Goal: Task Accomplishment & Management: Manage account settings

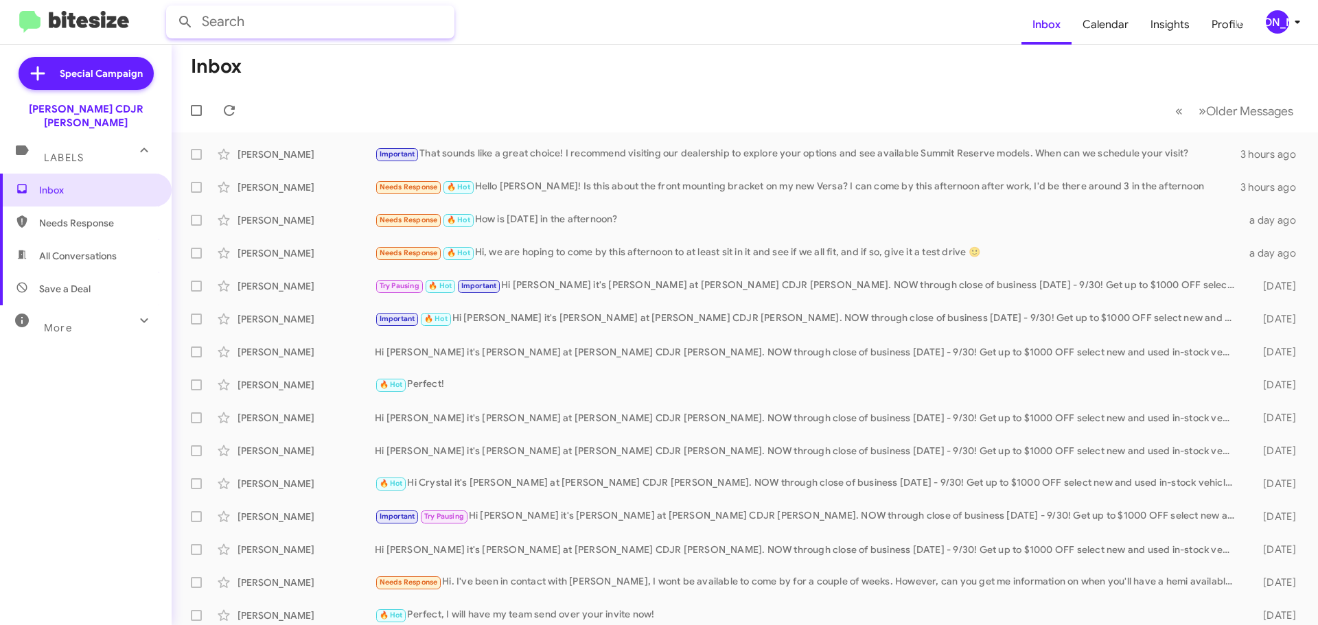
click at [257, 23] on input "text" at bounding box center [310, 21] width 288 height 33
click at [172, 8] on button at bounding box center [185, 21] width 27 height 27
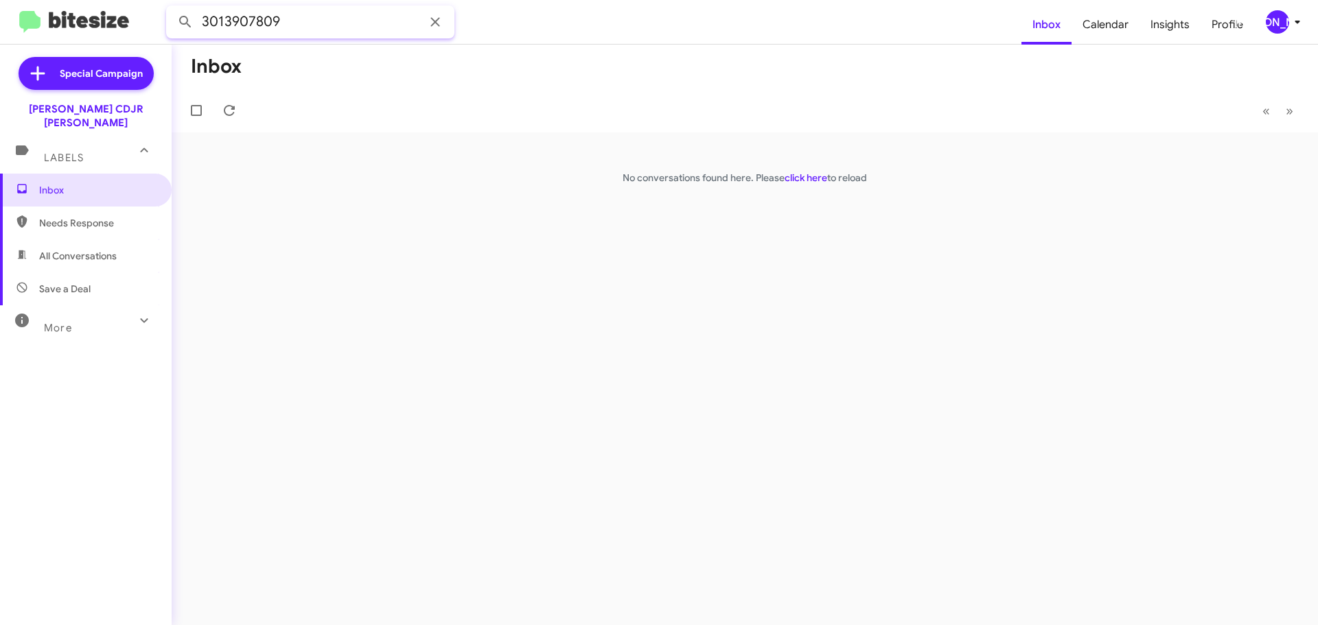
click at [301, 28] on input "3013907809" at bounding box center [310, 21] width 288 height 33
click at [172, 8] on button at bounding box center [185, 21] width 27 height 27
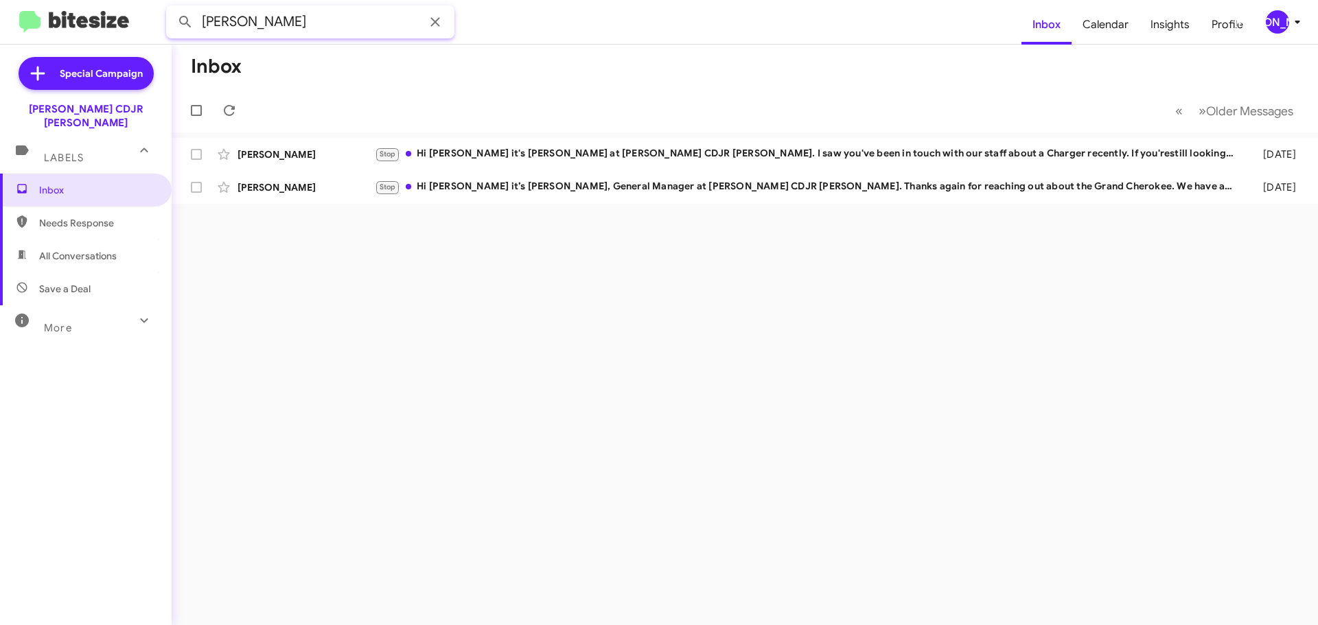
click at [320, 23] on input "albert logan" at bounding box center [310, 21] width 288 height 33
click at [172, 8] on button at bounding box center [185, 21] width 27 height 27
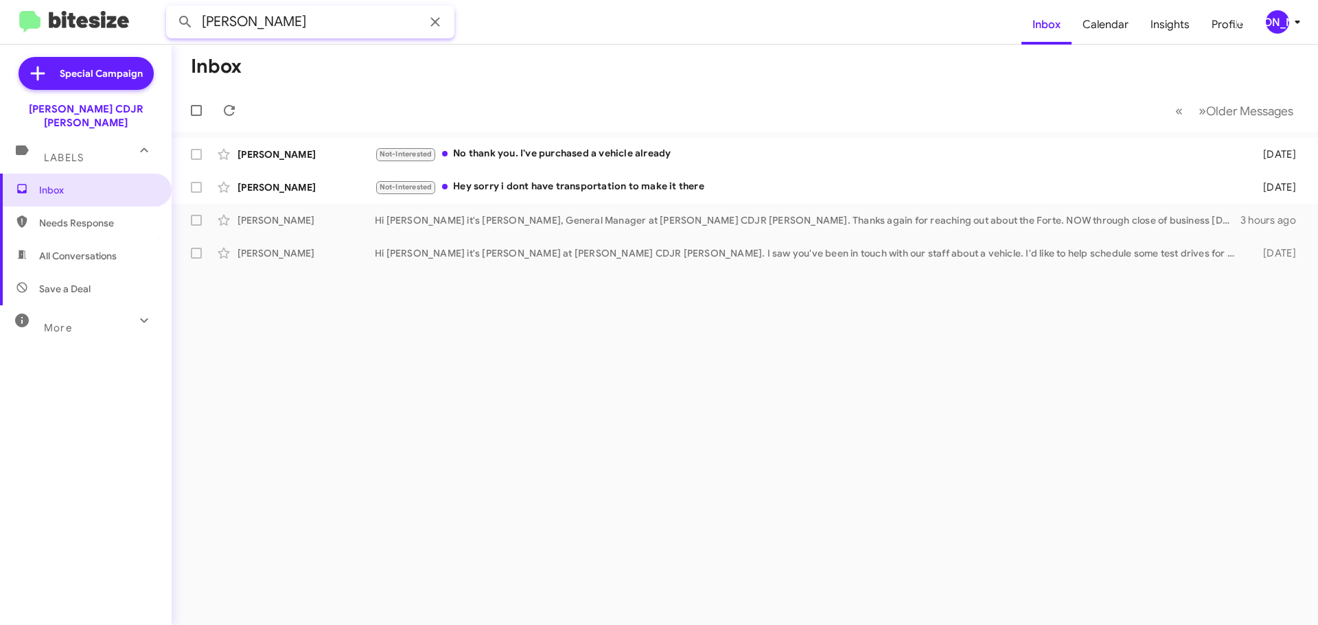
click at [316, 26] on input "trina mooring" at bounding box center [310, 21] width 288 height 33
type input "7576337809"
click at [172, 8] on button at bounding box center [185, 21] width 27 height 27
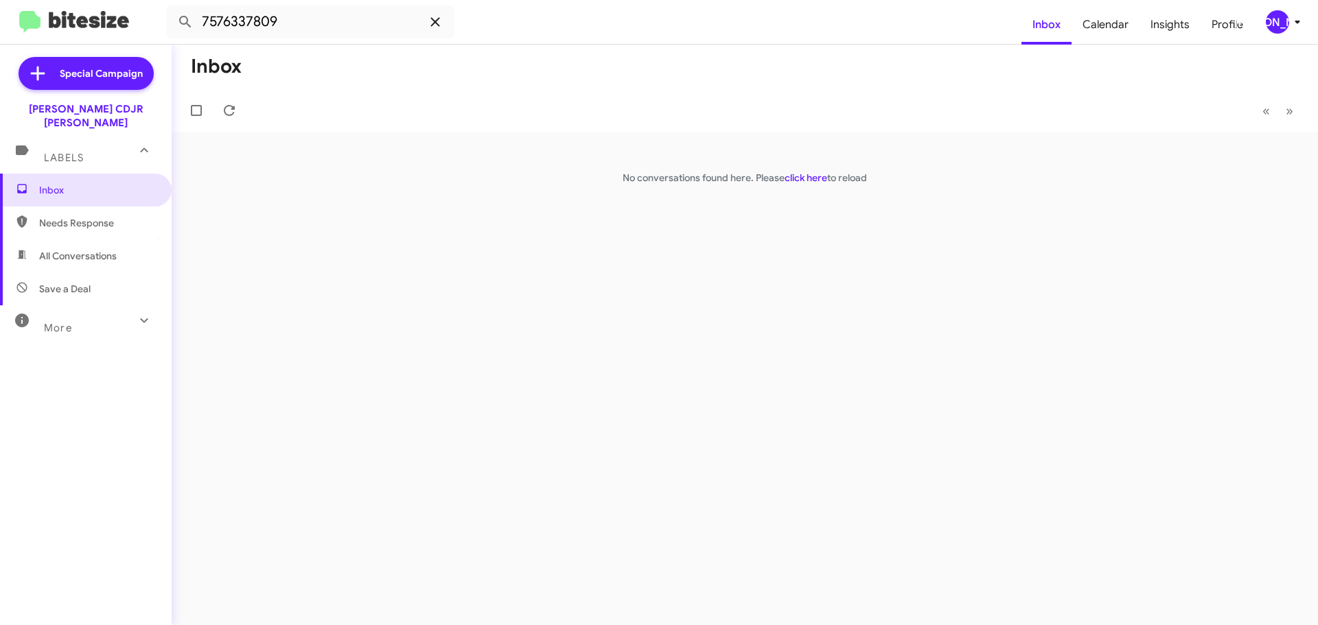
click at [441, 23] on icon at bounding box center [435, 22] width 16 height 16
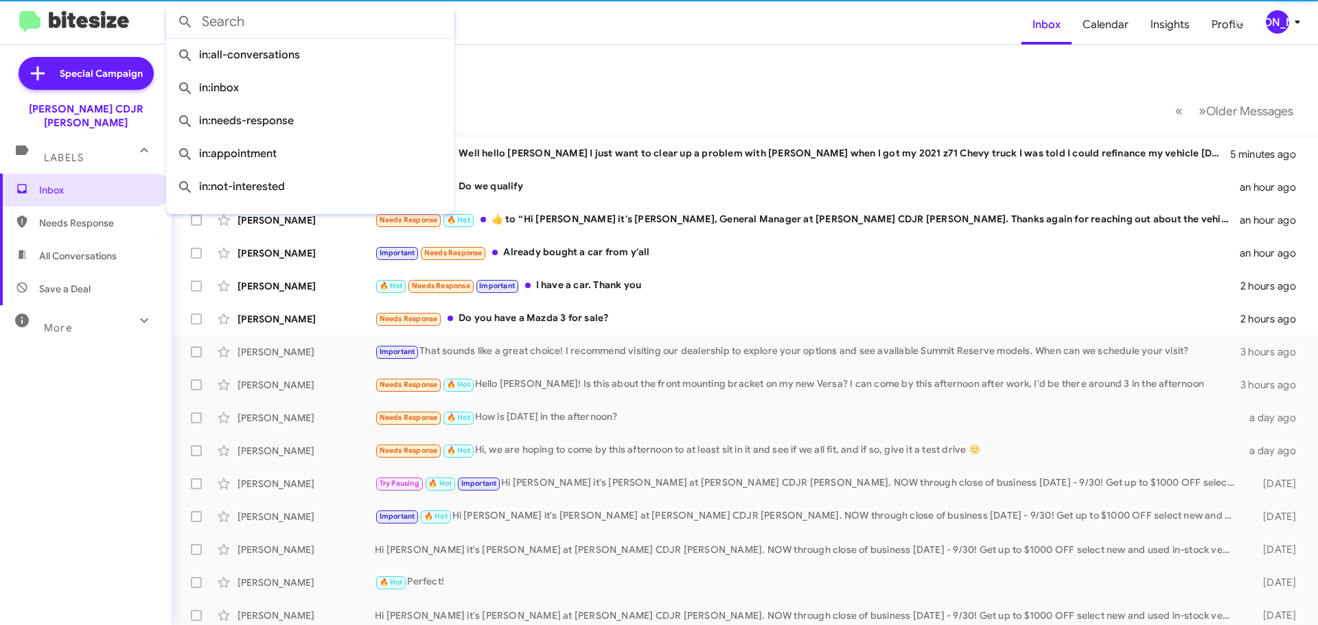
click at [705, 93] on mat-toolbar-row "« Previous » Next Older Messages" at bounding box center [745, 111] width 1146 height 44
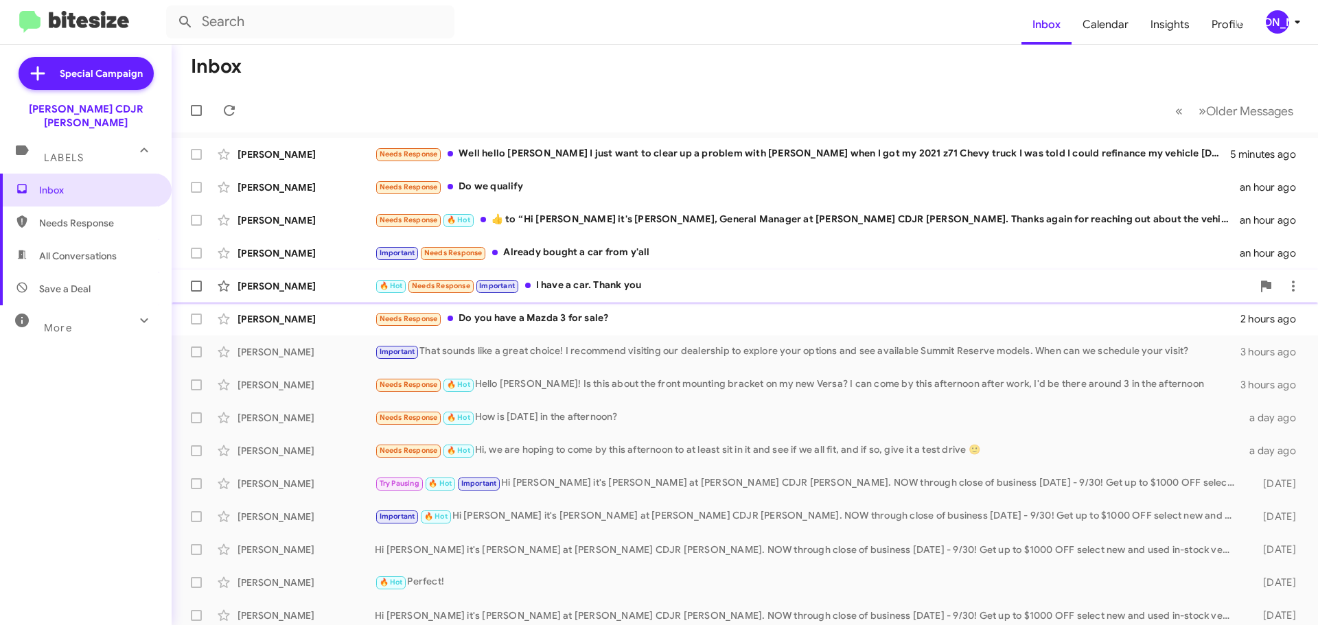
click at [643, 296] on div "Kamryn Taylor 🔥 Hot Needs Response Important I have a car. Thank you 2 hours ago" at bounding box center [745, 285] width 1124 height 27
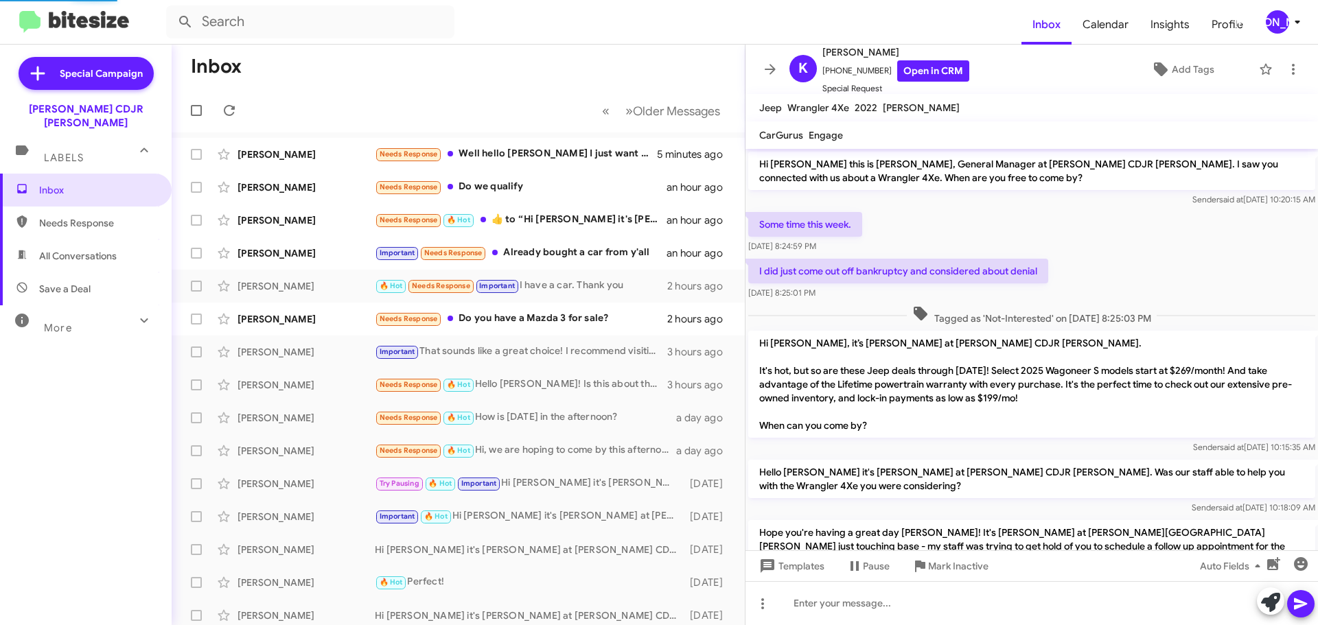
scroll to position [727, 0]
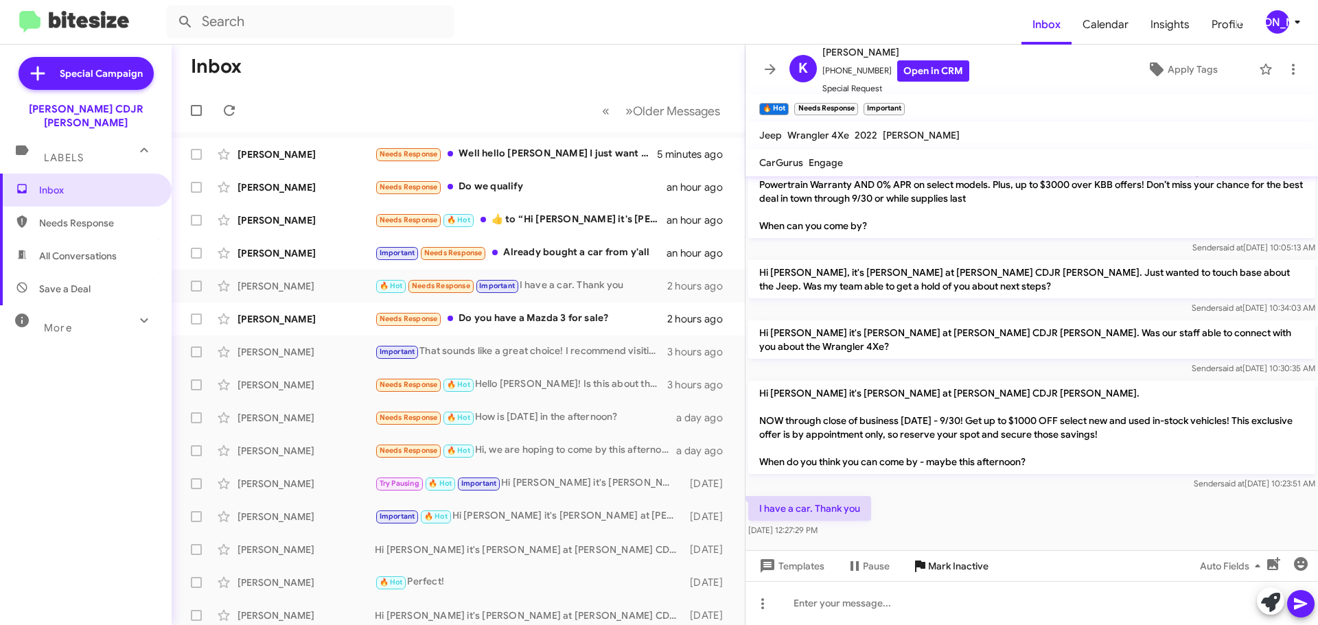
click at [944, 563] on span "Mark Inactive" at bounding box center [958, 566] width 60 height 25
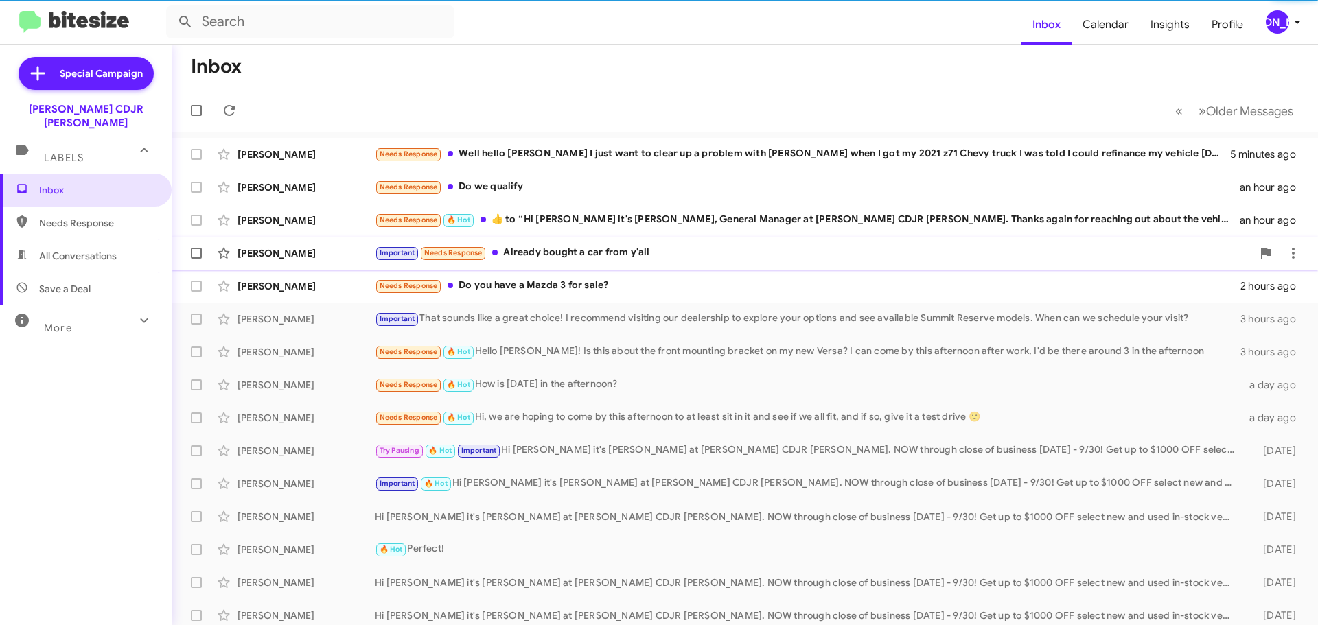
click at [671, 266] on div "Richard Floyd Important Needs Response Already bought a car from y'all an hour …" at bounding box center [745, 253] width 1124 height 27
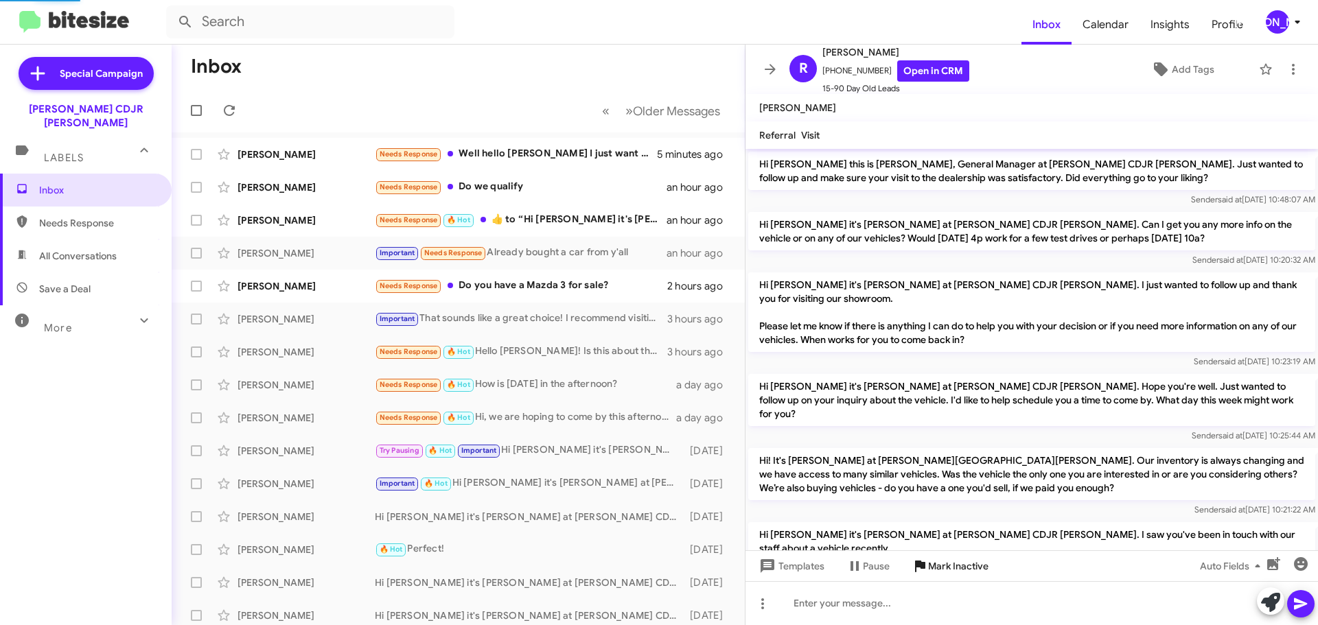
scroll to position [798, 0]
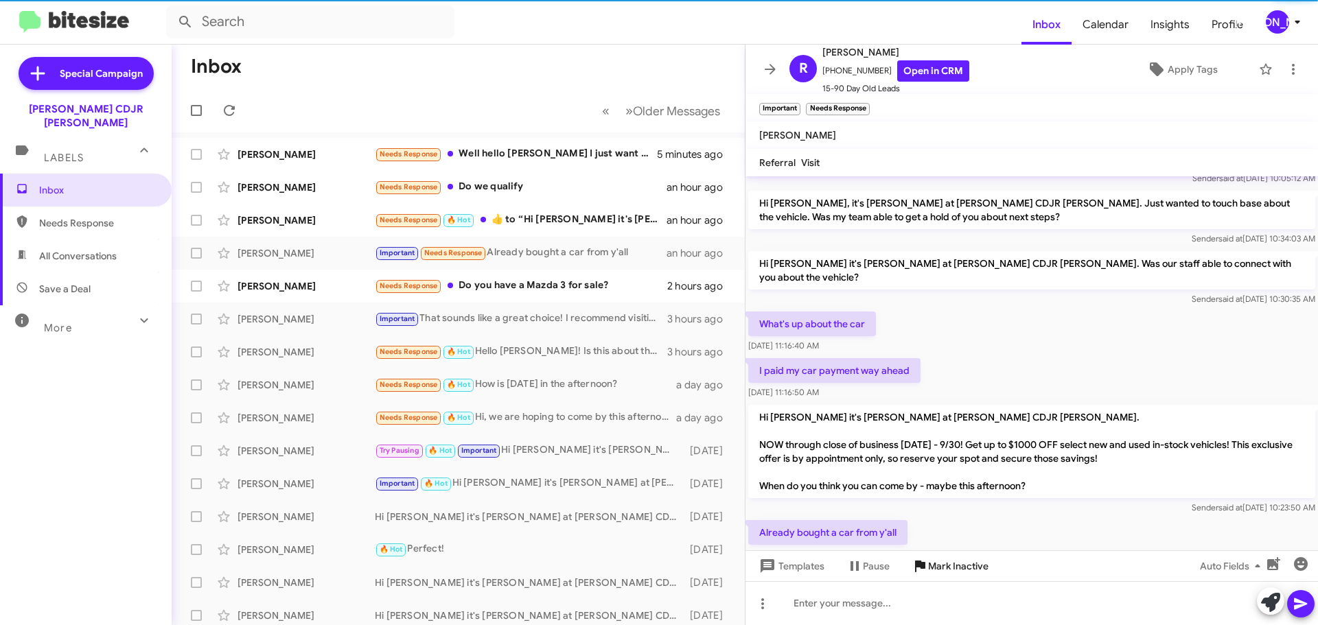
click at [968, 565] on span "Mark Inactive" at bounding box center [958, 566] width 60 height 25
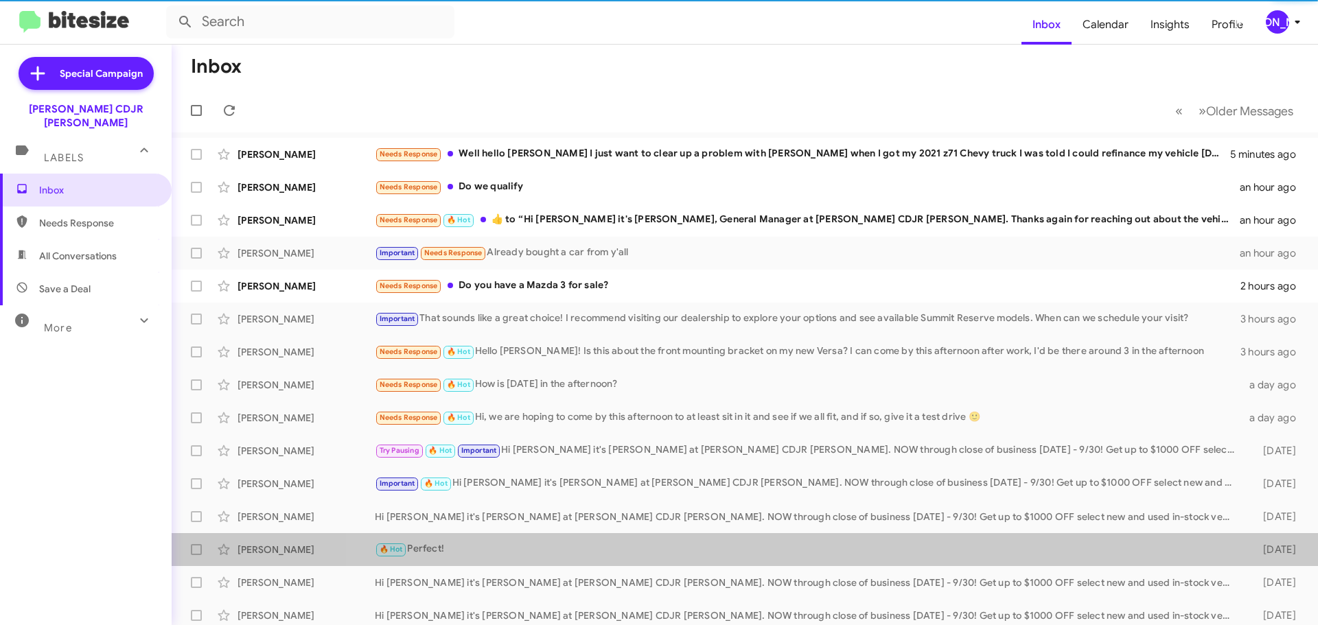
click at [968, 565] on span "Karon Hampton 🔥 Hot Perfect! 4 days ago" at bounding box center [745, 549] width 1146 height 33
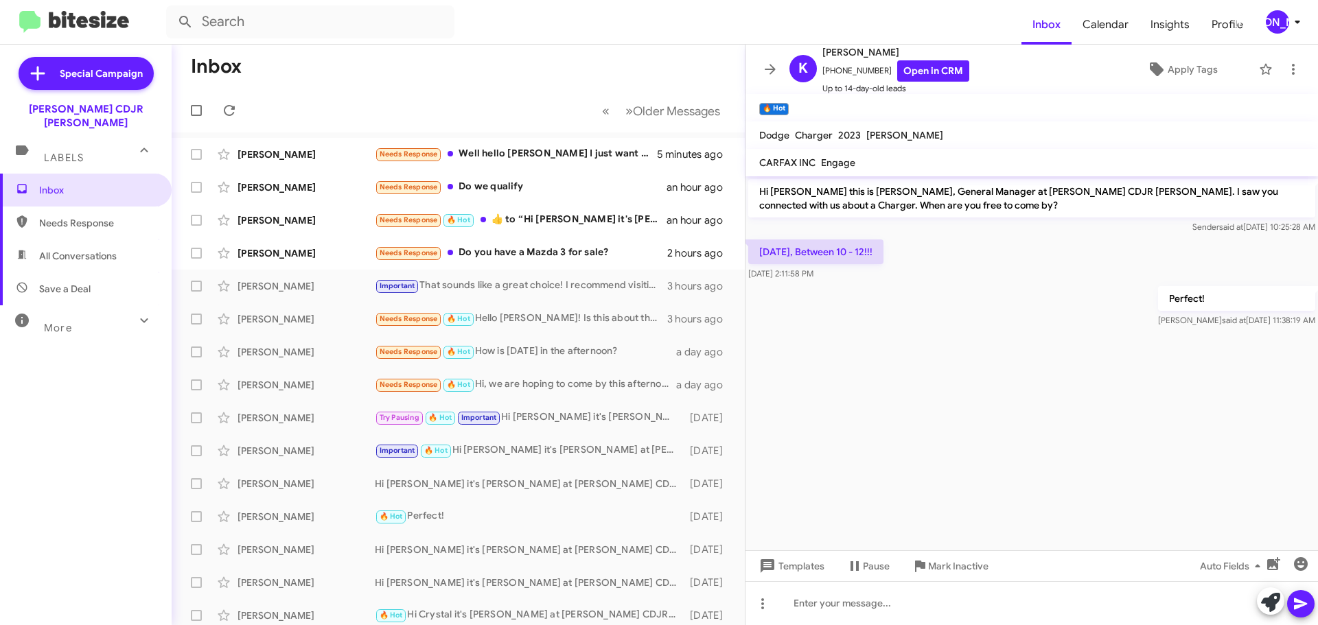
click at [754, 64] on mat-toolbar "K Karon Hampton +17576596103 Open in CRM Up to 14-day-old leads Apply Tags" at bounding box center [1031, 69] width 572 height 49
click at [766, 69] on icon at bounding box center [770, 69] width 11 height 10
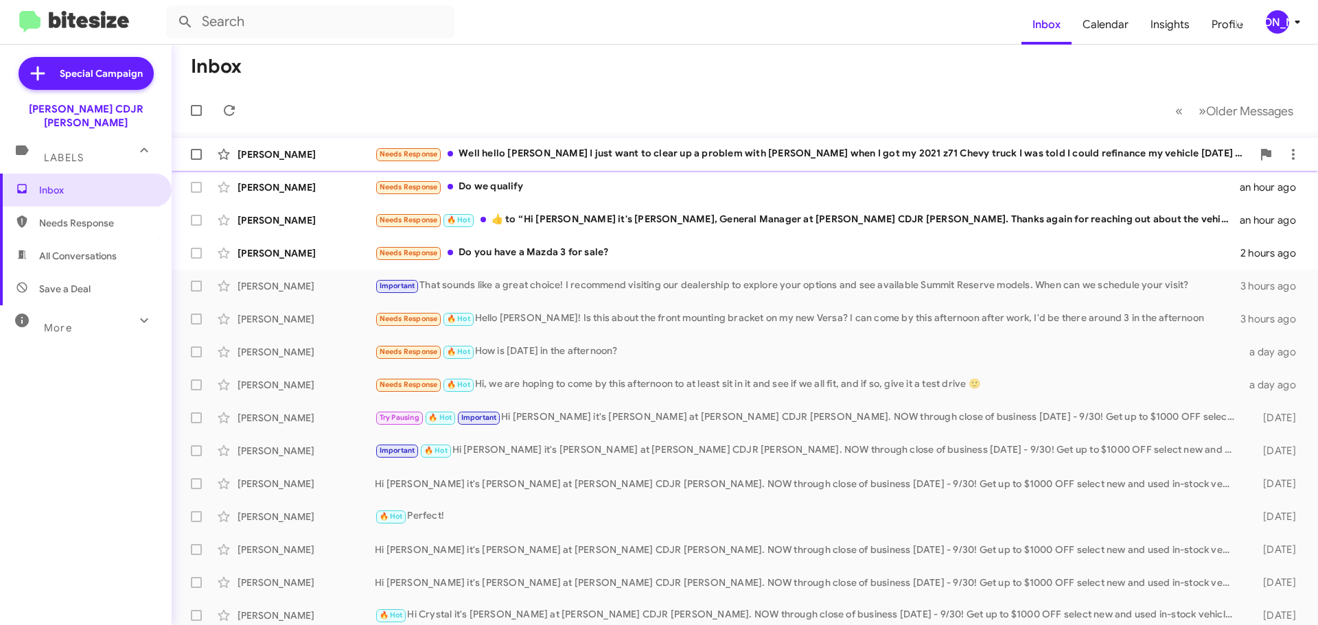
click at [619, 163] on div "Larry Sanders Needs Response Well hello Phil I just want to clear up a problem …" at bounding box center [745, 154] width 1124 height 27
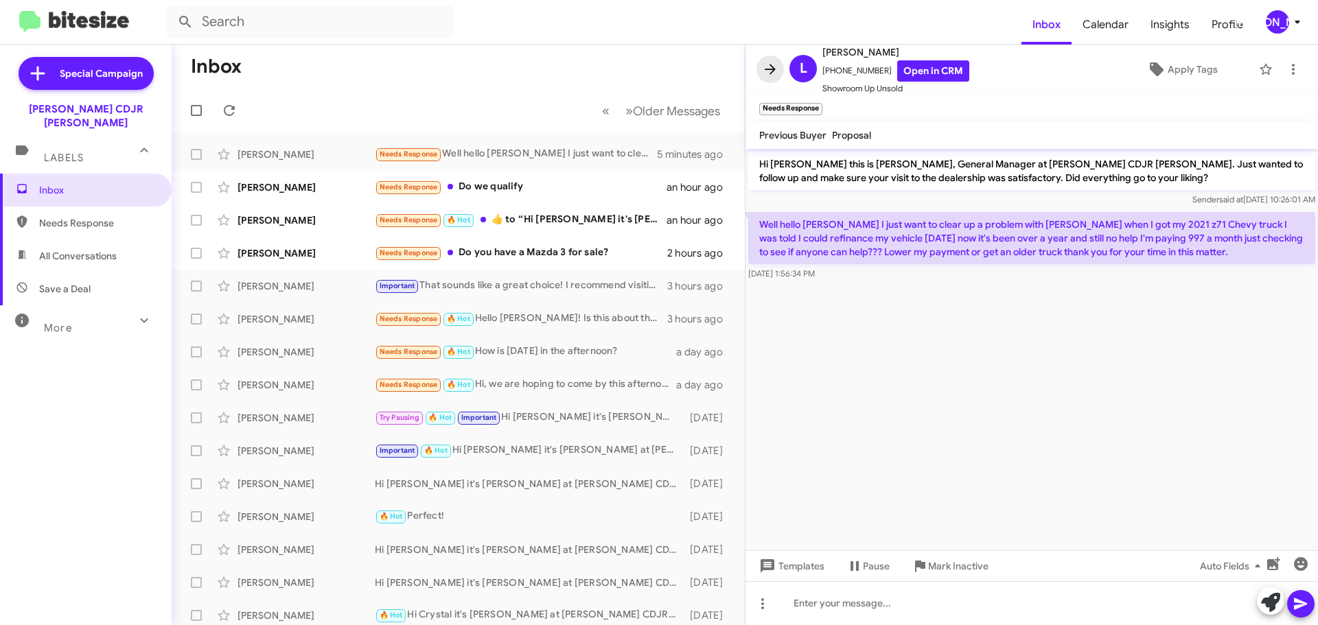
click at [771, 73] on icon at bounding box center [770, 69] width 11 height 10
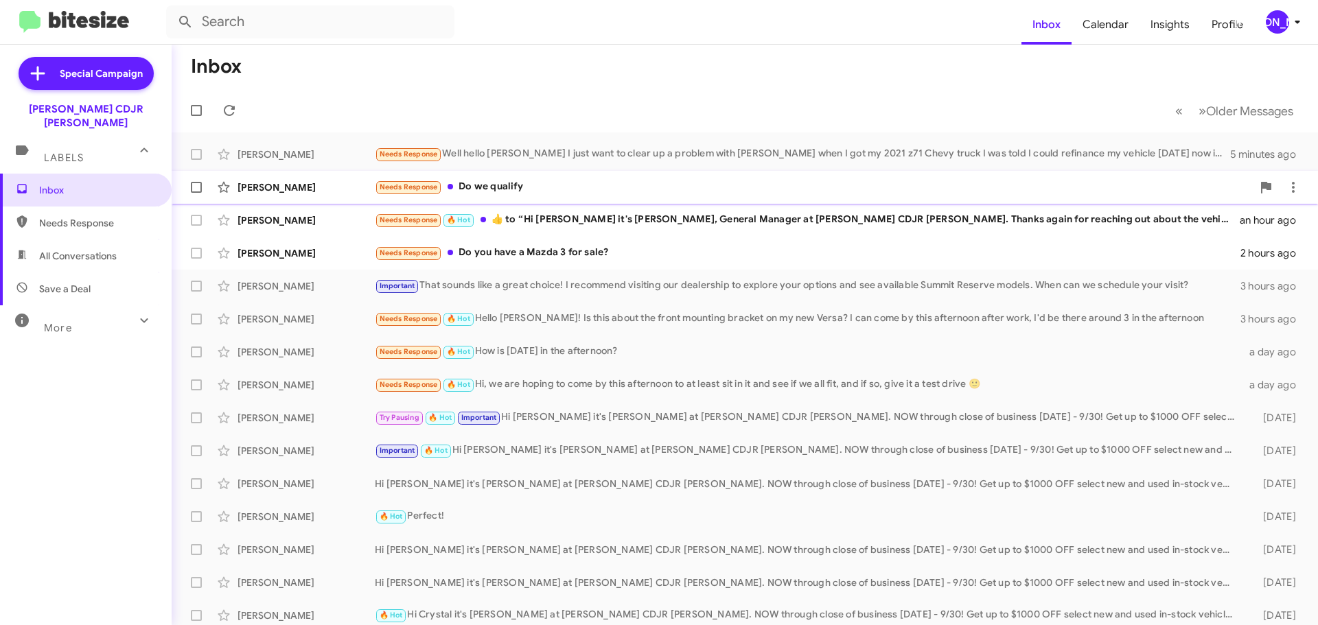
click at [699, 183] on div "Needs Response Do we qualify" at bounding box center [813, 187] width 877 height 16
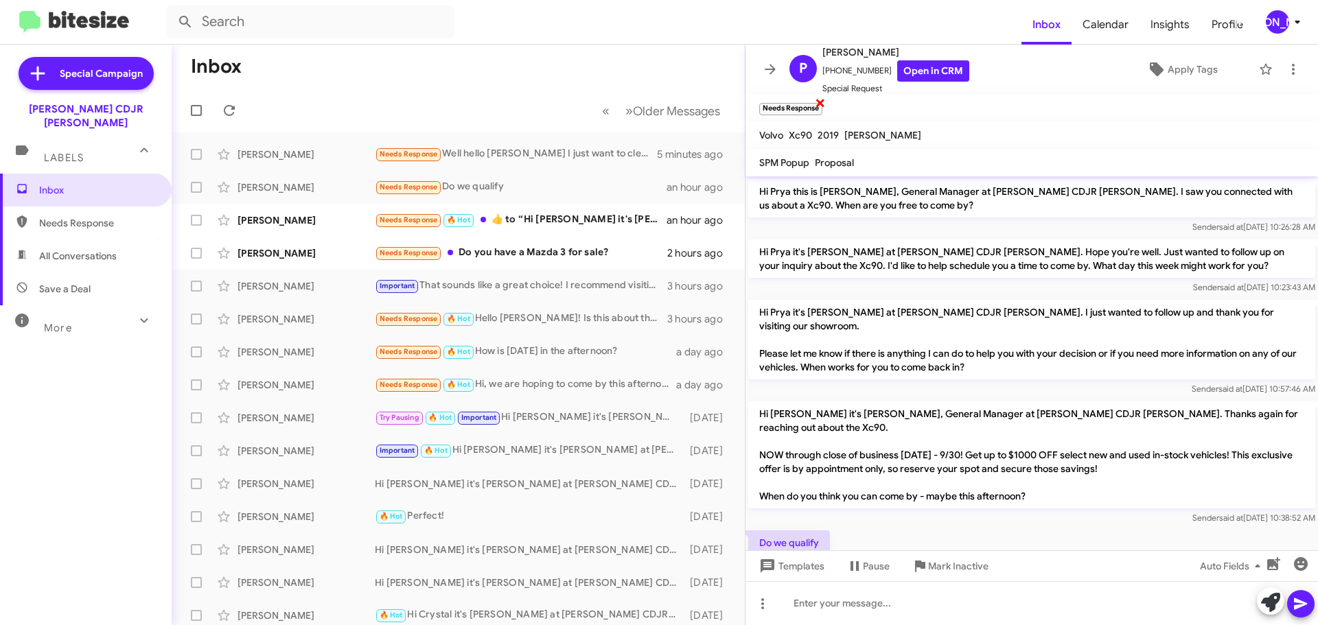
click at [819, 104] on span "×" at bounding box center [820, 102] width 11 height 16
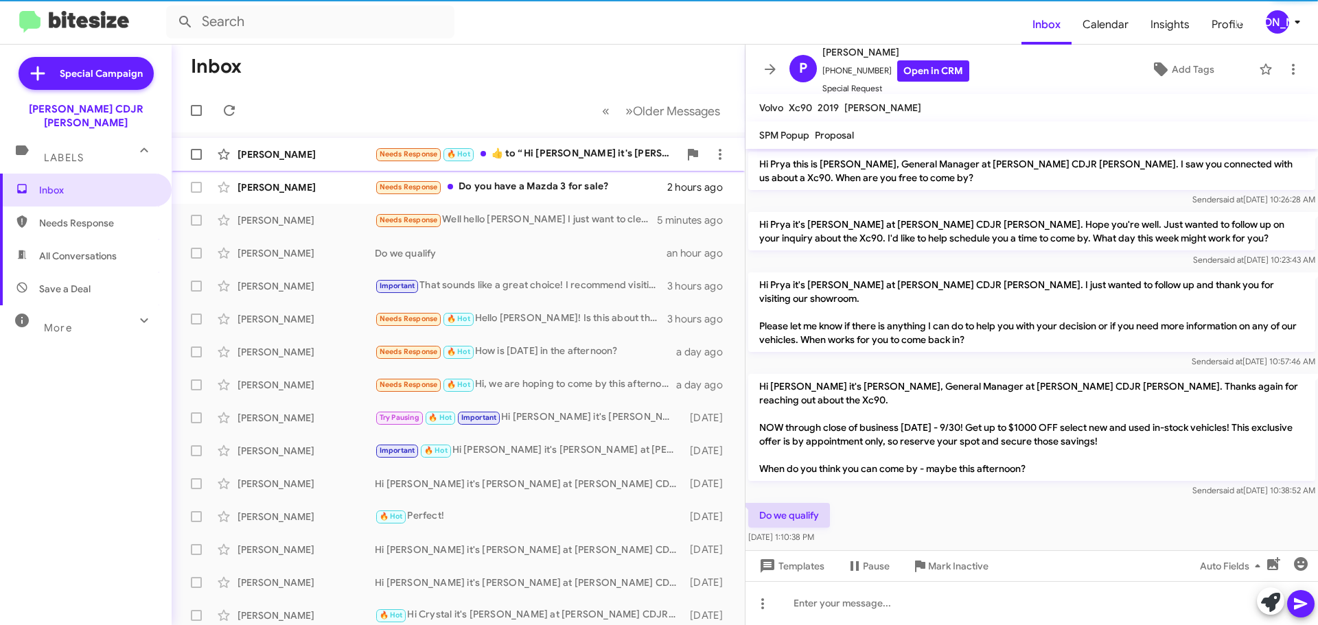
click at [605, 150] on div "Needs Response 🔥 Hot ​👍​ to “ Hi Anthony it's Phil Urrtia, General Manager at B…" at bounding box center [527, 154] width 304 height 16
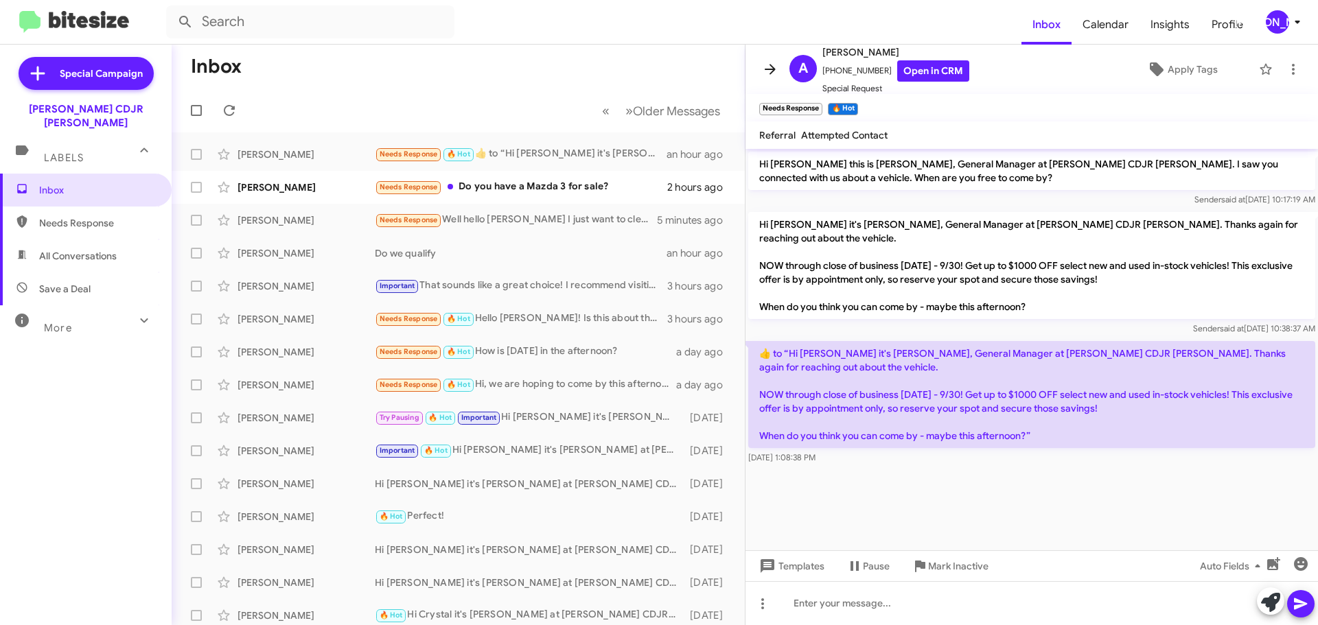
click at [769, 66] on icon at bounding box center [770, 69] width 16 height 16
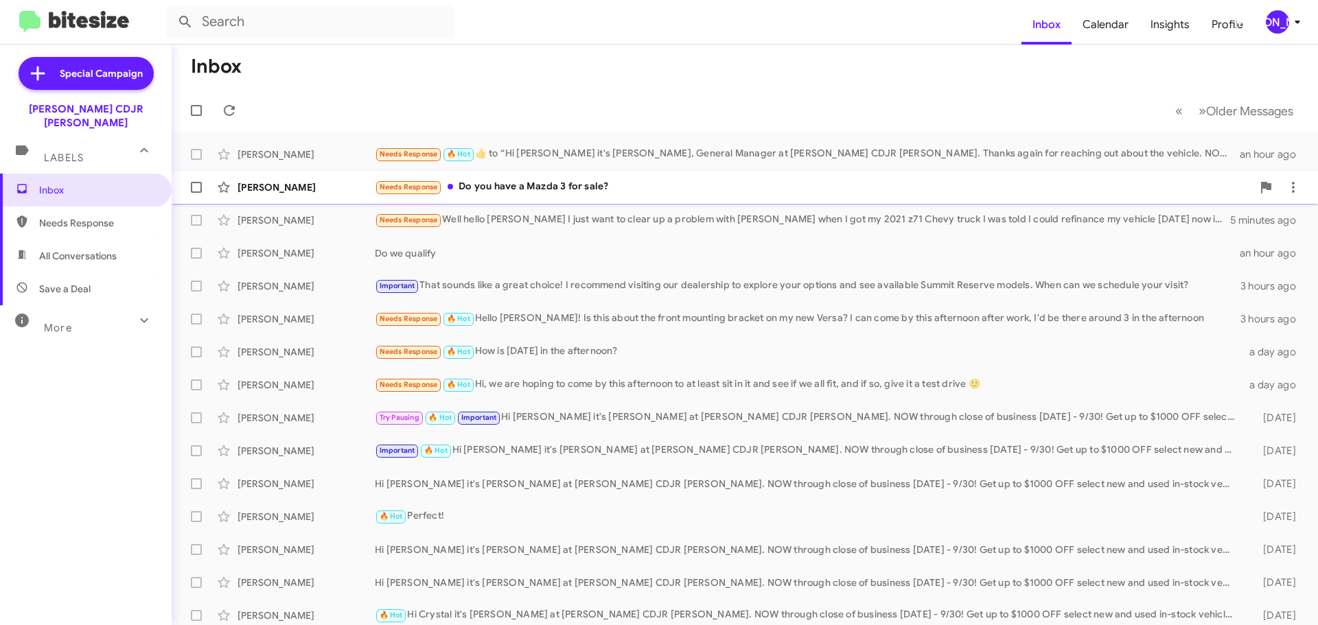
click at [677, 178] on div "Andy Traynor Needs Response Do you have a Mazda 3 for sale? 2 hours ago" at bounding box center [745, 187] width 1124 height 27
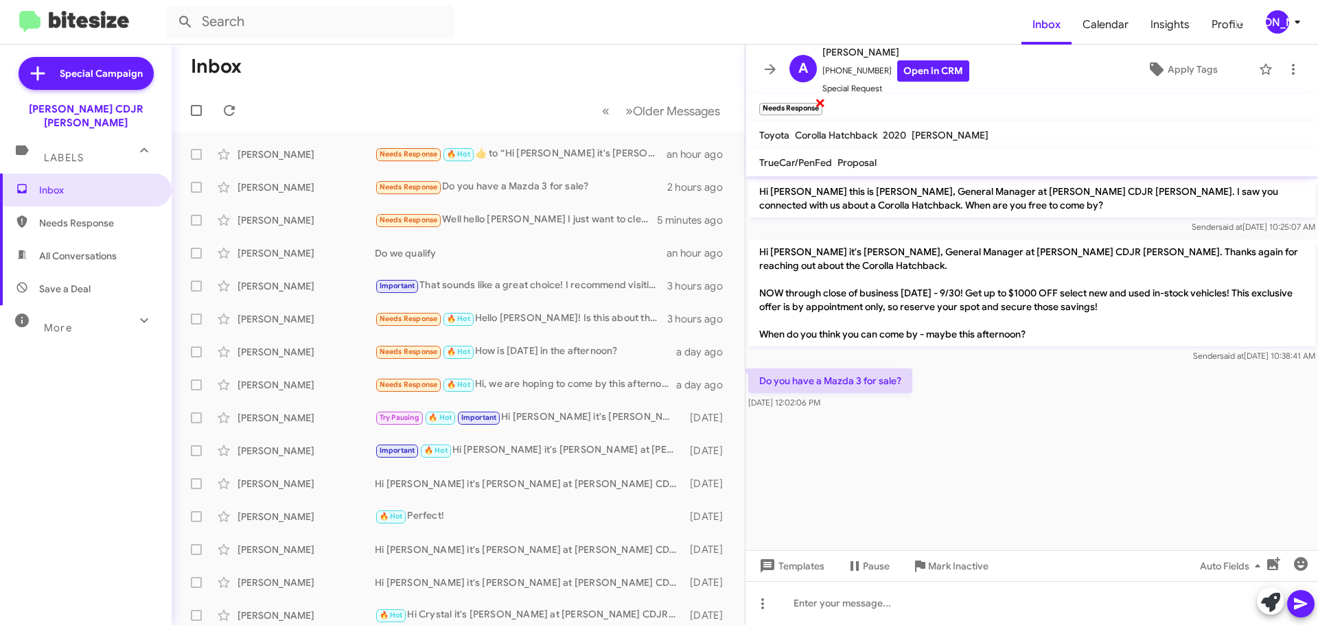
click at [821, 102] on span "×" at bounding box center [820, 102] width 11 height 16
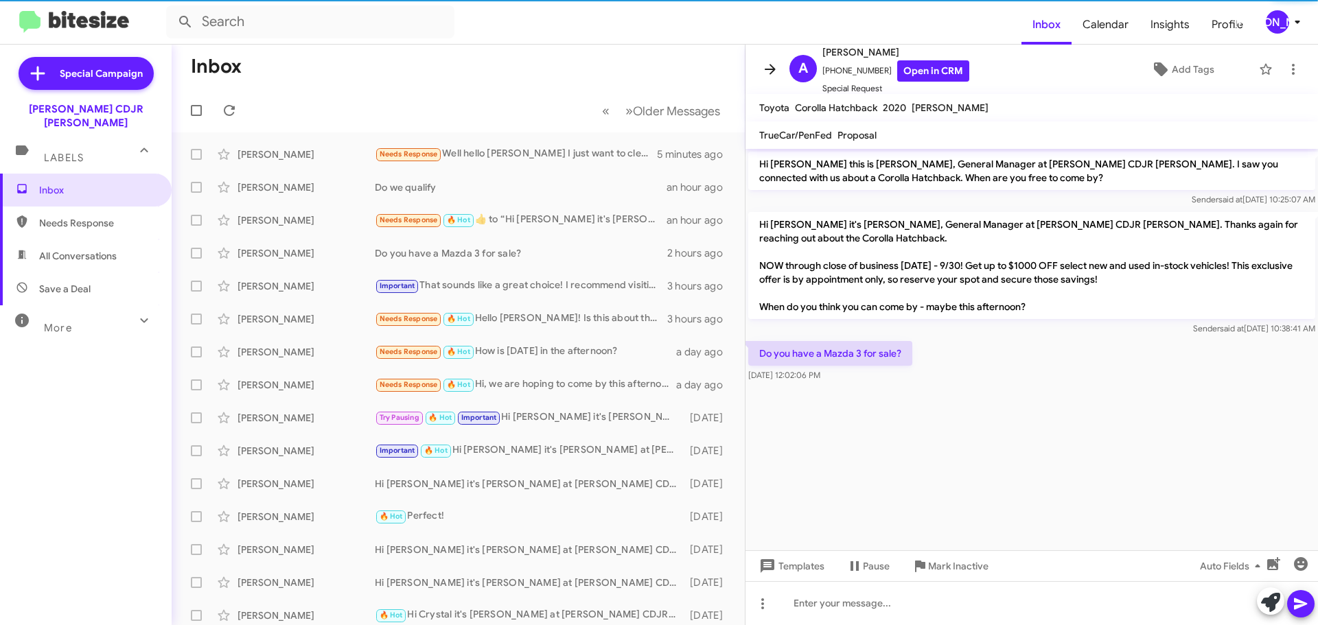
click at [771, 60] on button at bounding box center [769, 69] width 27 height 27
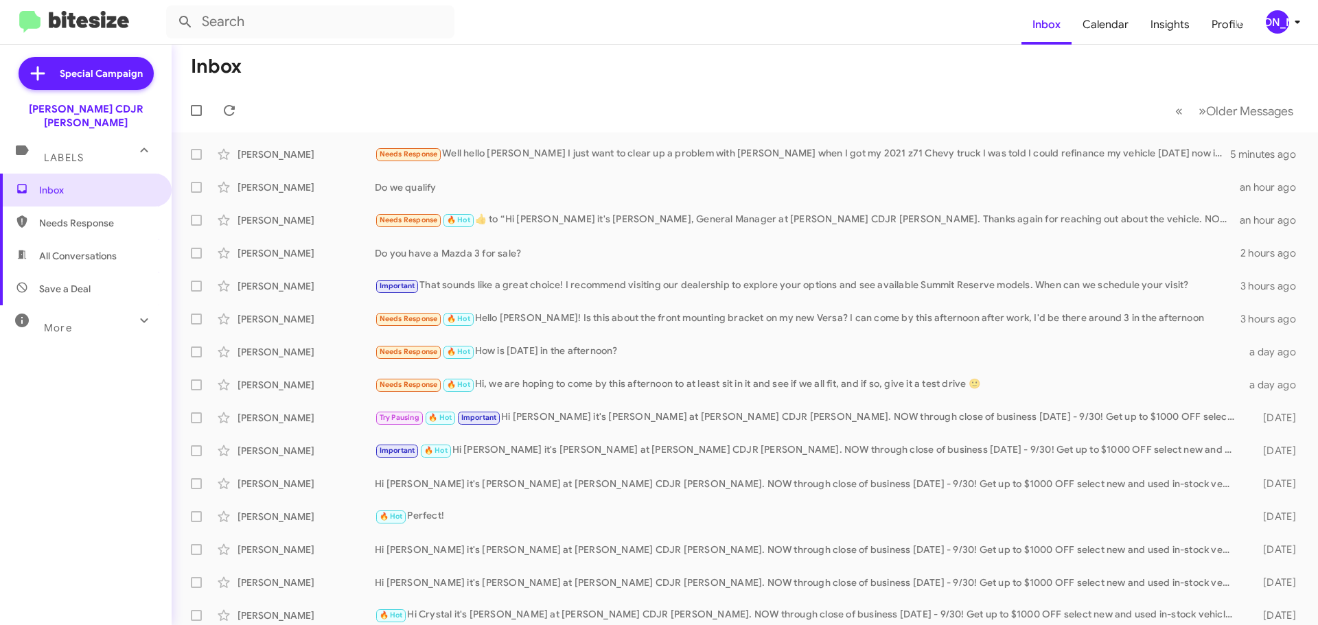
click at [1283, 21] on div "[PERSON_NAME]" at bounding box center [1276, 21] width 23 height 23
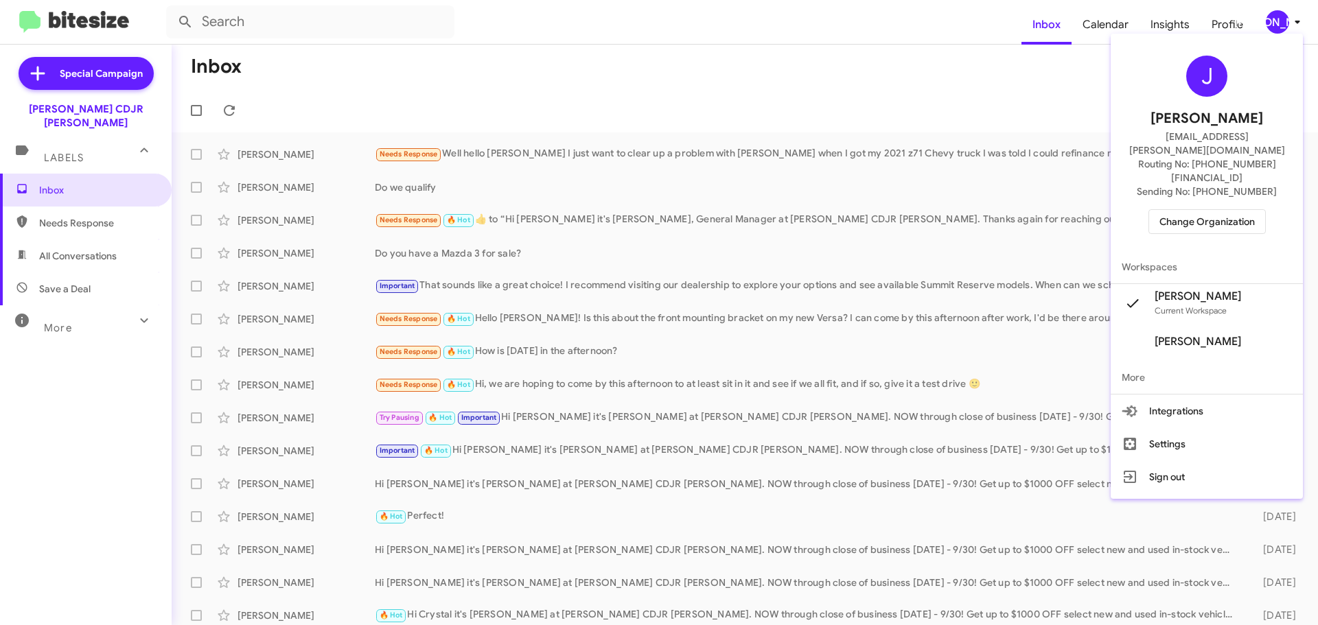
click at [1214, 210] on span "Change Organization" at bounding box center [1206, 221] width 95 height 23
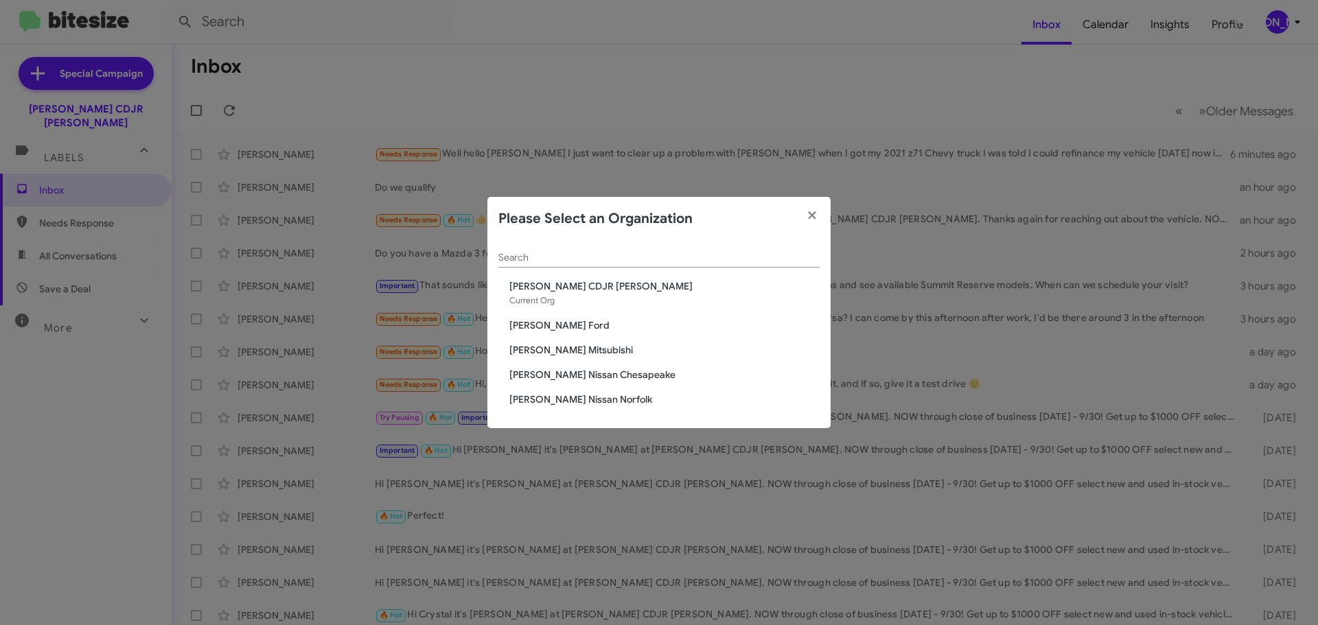
click at [579, 347] on span "[PERSON_NAME] Mitsubishi" at bounding box center [664, 350] width 310 height 14
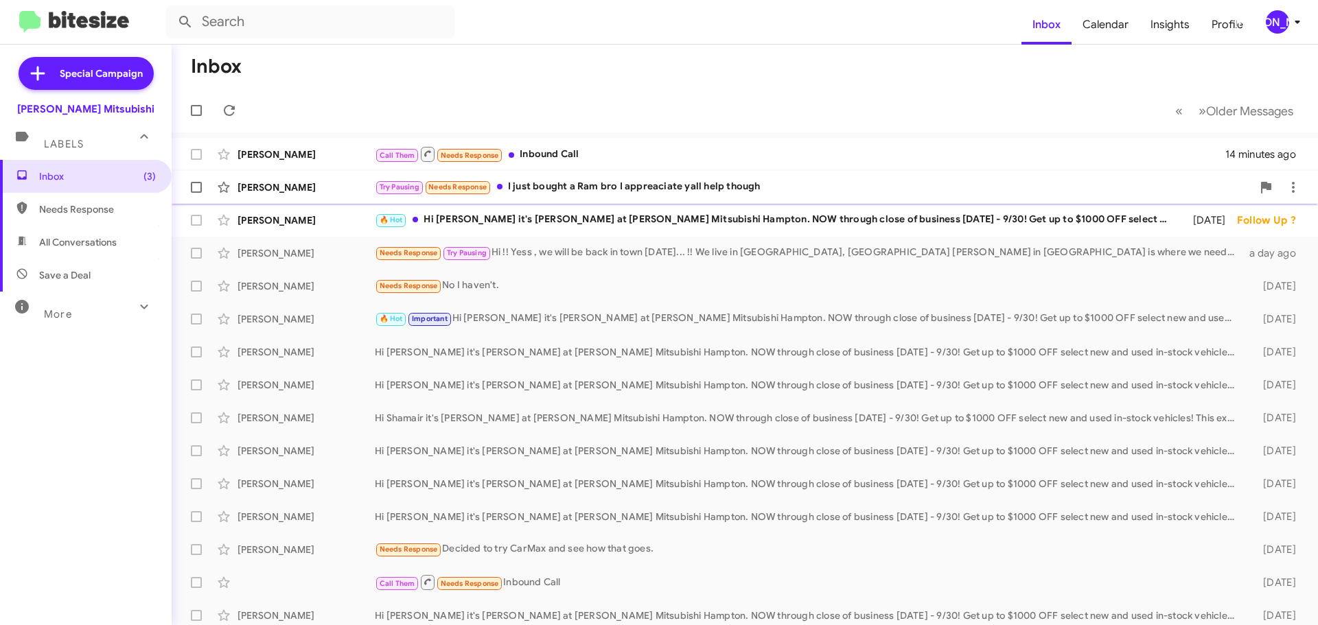
click at [784, 180] on div "Try Pausing Needs Response I just bought a Ram bro I appreaciate yall help thou…" at bounding box center [813, 187] width 877 height 16
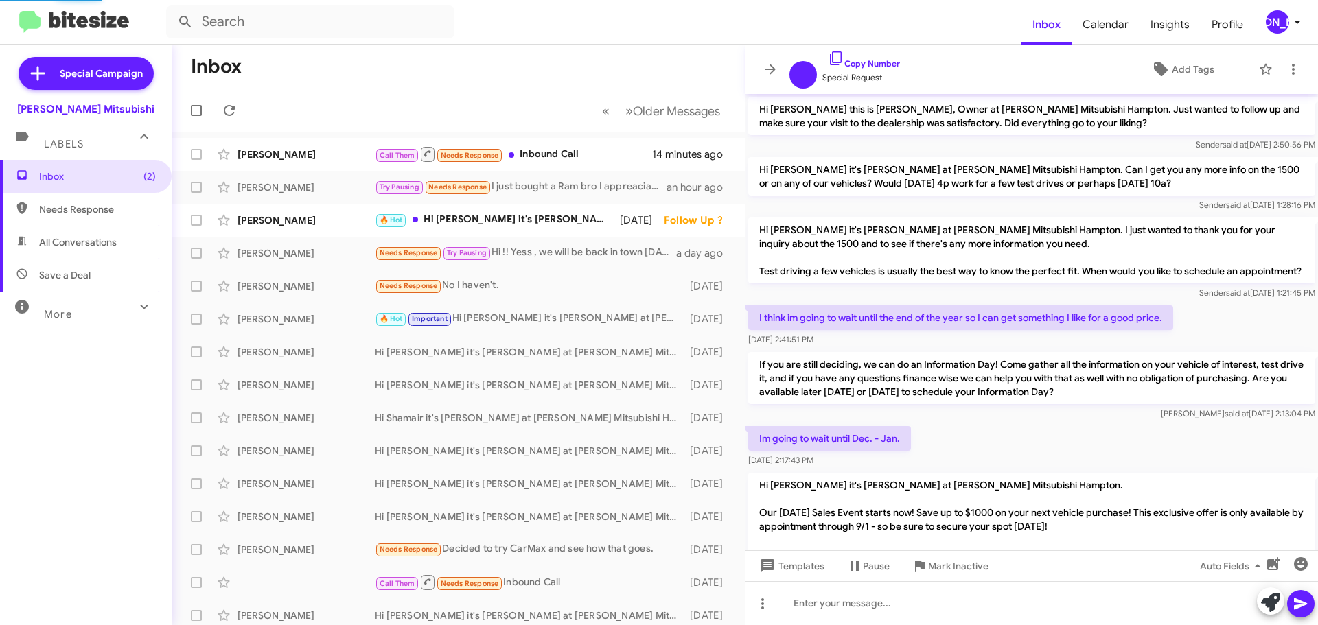
scroll to position [502, 0]
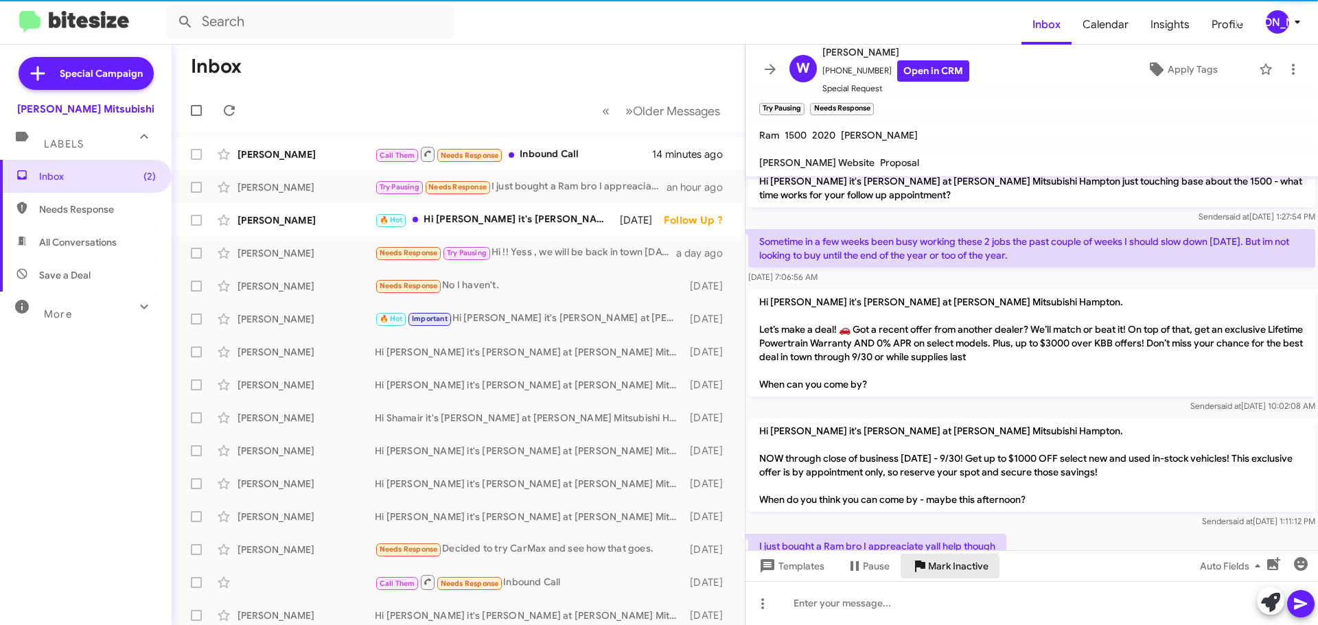
click at [941, 566] on span "Mark Inactive" at bounding box center [958, 566] width 60 height 25
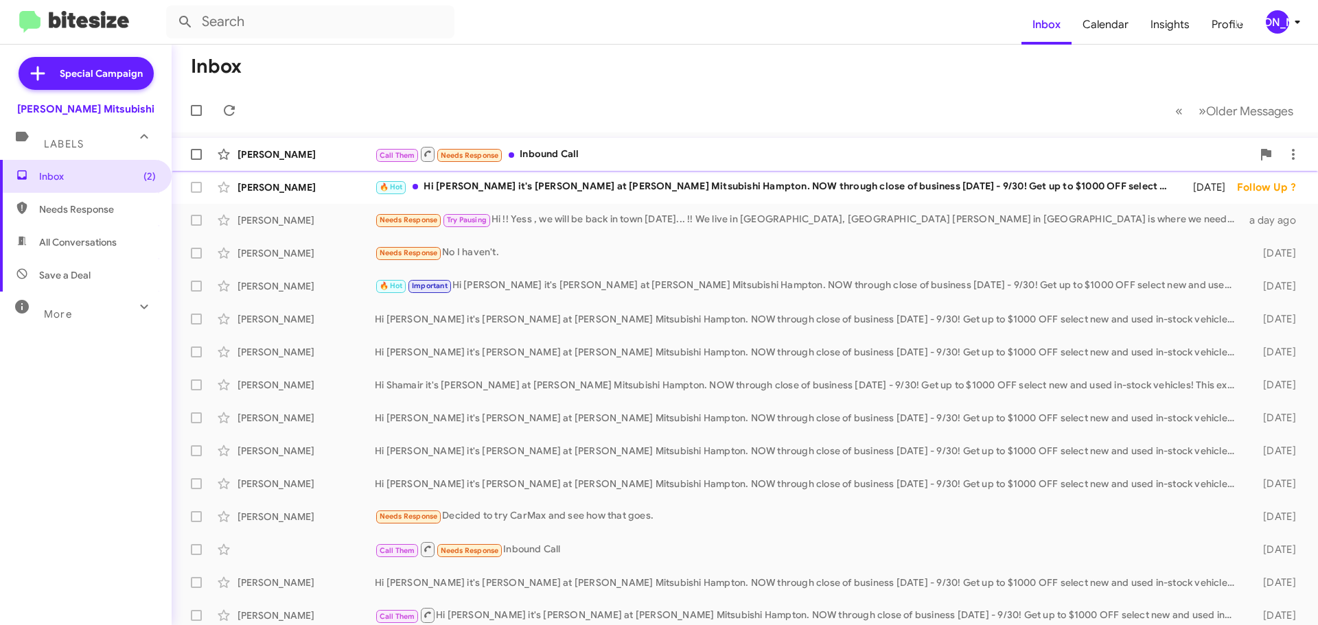
click at [784, 145] on div "Call Them Needs Response Inbound Call" at bounding box center [813, 153] width 877 height 17
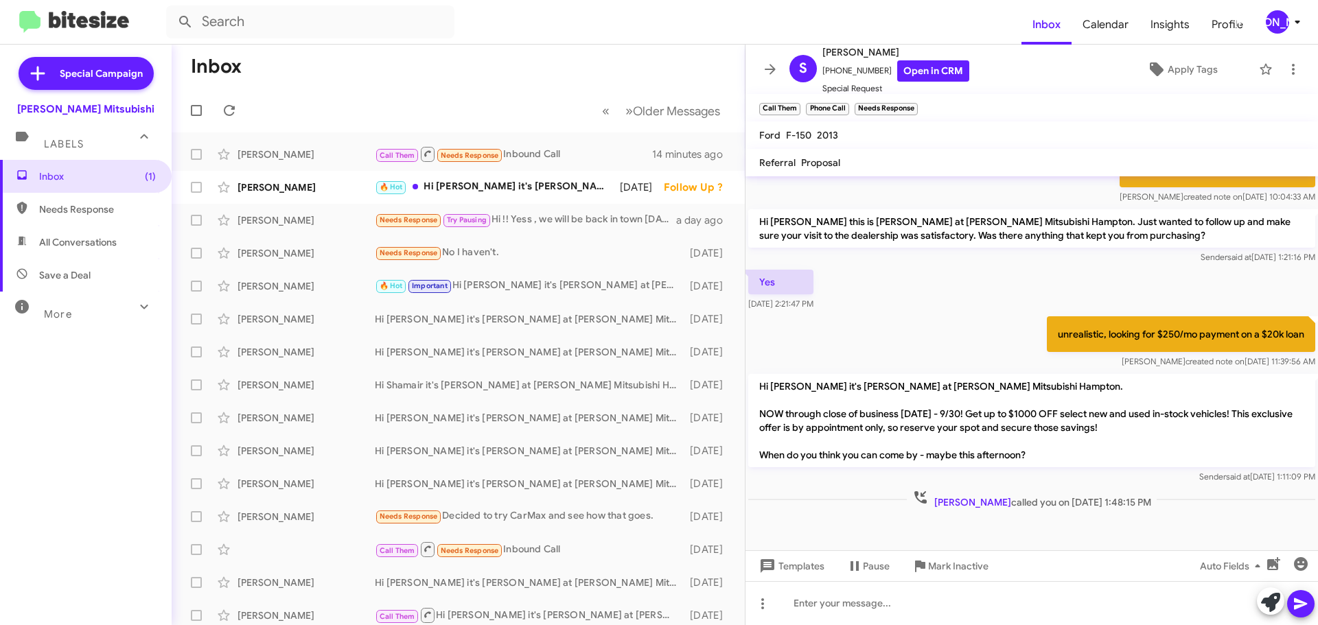
scroll to position [289, 0]
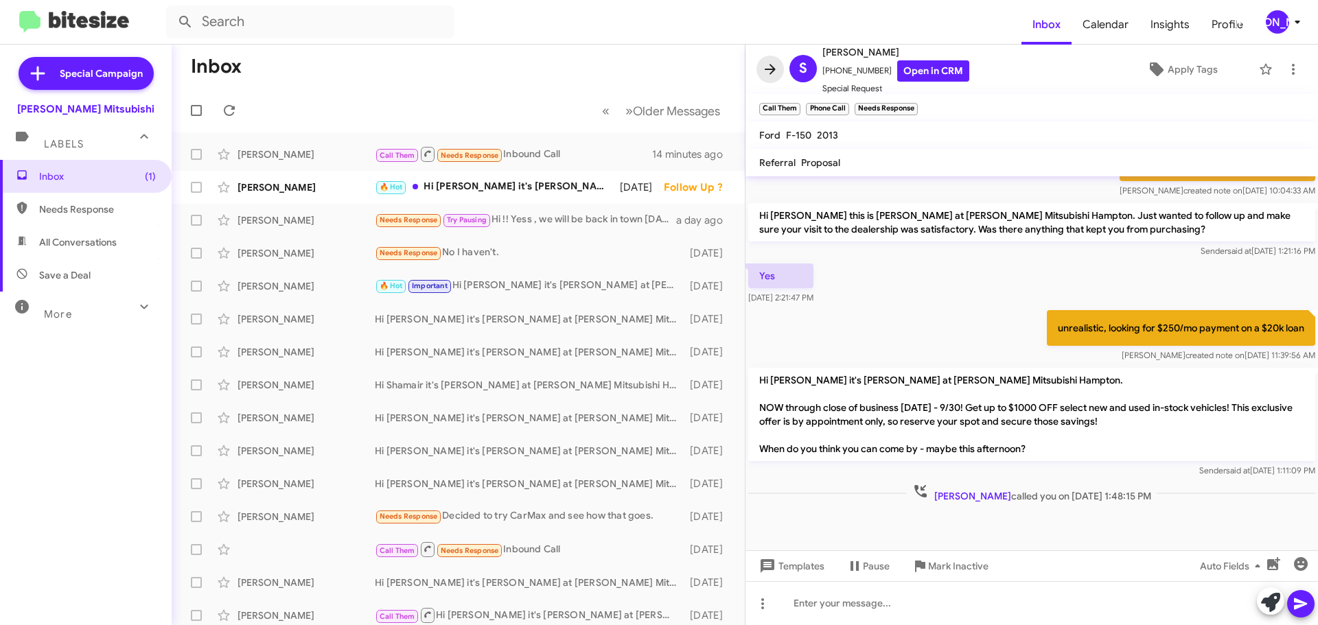
click at [773, 76] on icon at bounding box center [770, 69] width 16 height 16
